Goal: Feedback & Contribution: Submit feedback/report problem

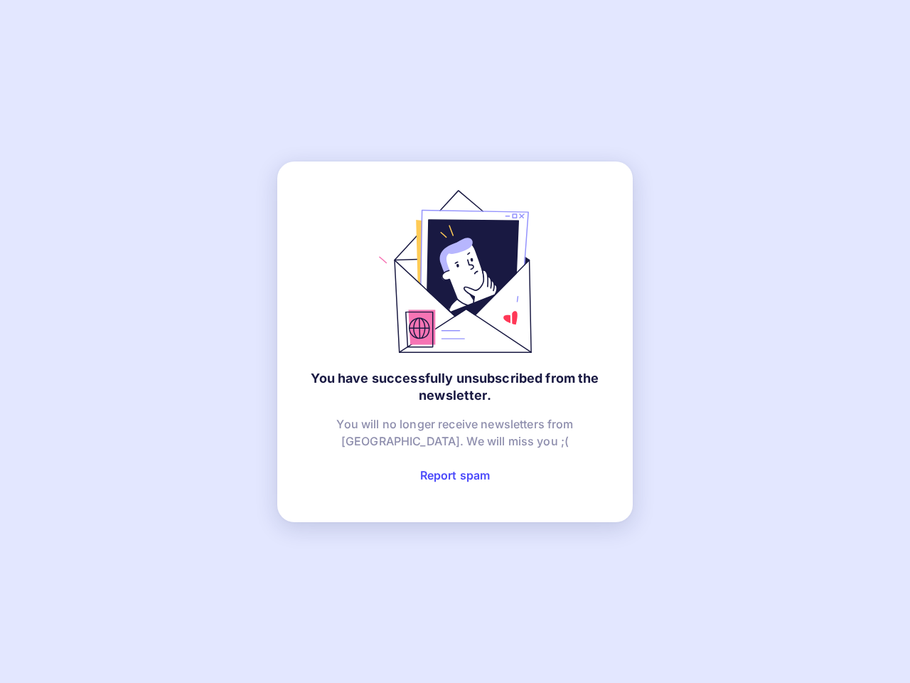
click at [455, 475] on link "Report spam" at bounding box center [455, 475] width 70 height 14
